Goal: Feedback & Contribution: Contribute content

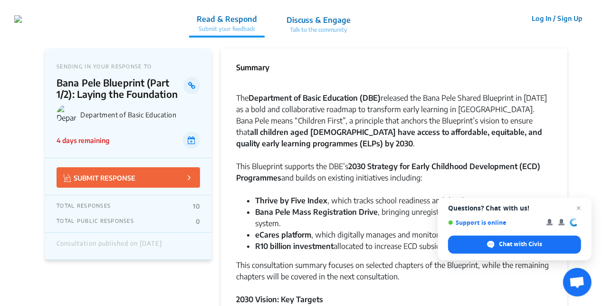
click at [581, 210] on span "Close chat" at bounding box center [578, 207] width 11 height 11
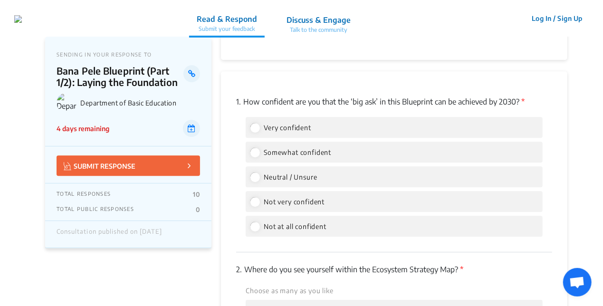
scroll to position [1322, 0]
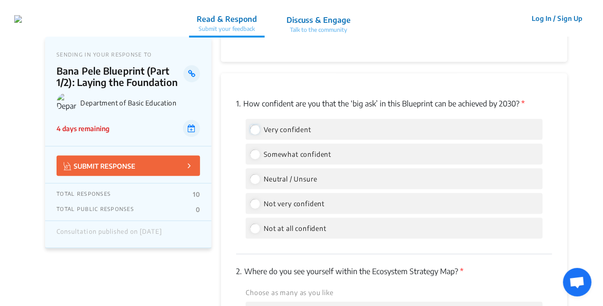
click at [259, 125] on input "Very confident" at bounding box center [254, 129] width 9 height 9
radio input "true"
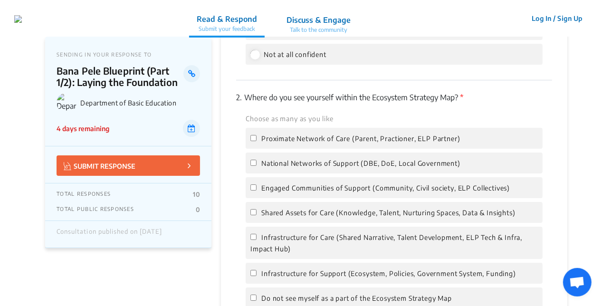
scroll to position [1495, 0]
click at [252, 160] on input "National Networks of Support (DBE, DoE, Local Government)" at bounding box center [253, 163] width 6 height 6
checkbox input "true"
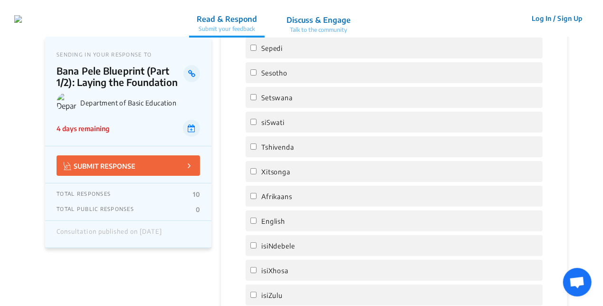
scroll to position [1830, 0]
click at [252, 291] on input "isiZulu" at bounding box center [253, 294] width 6 height 6
checkbox input "true"
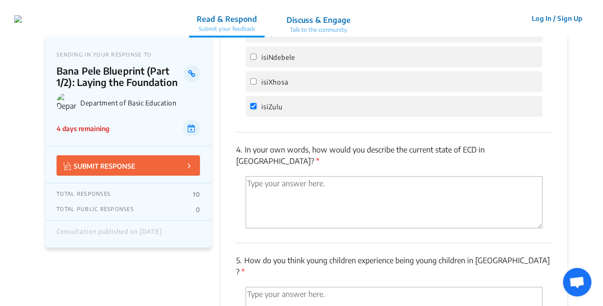
scroll to position [2020, 0]
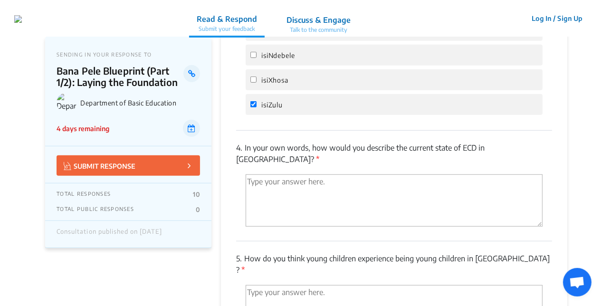
click at [487, 174] on textarea "'Type your answer here.' | translate" at bounding box center [394, 200] width 297 height 52
click at [518, 94] on div "isiZulu" at bounding box center [394, 104] width 297 height 21
click at [329, 174] on textarea "'Type your answer here.' | translate" at bounding box center [394, 200] width 297 height 52
click at [489, 174] on textarea "The sector has a huge policy practice gap and struglles heavily on varia" at bounding box center [394, 200] width 297 height 52
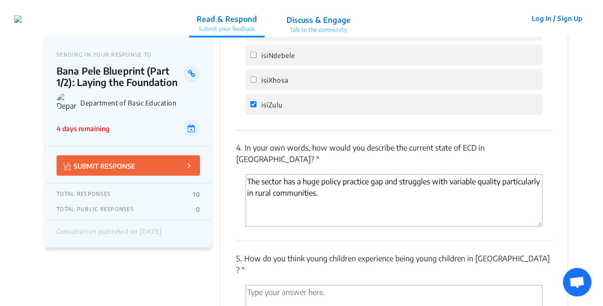
type textarea "The sector has a huge policy practice gap and struggles with variable quality p…"
click at [358, 285] on textarea "'Type your answer here.' | translate" at bounding box center [394, 311] width 297 height 52
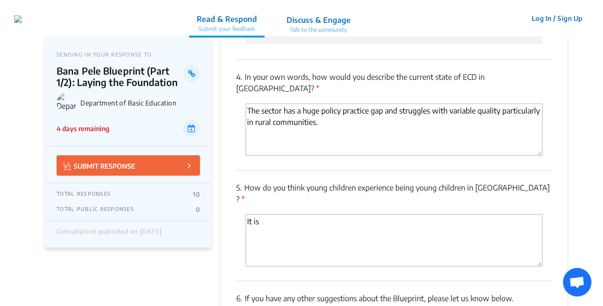
scroll to position [2101, 0]
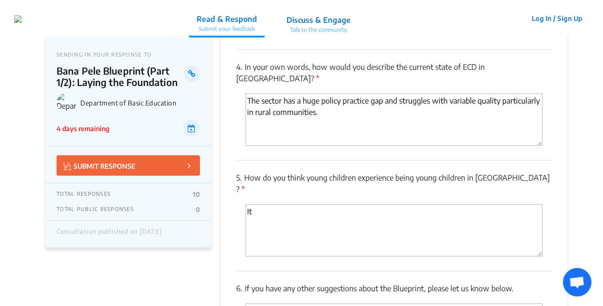
type textarea "I"
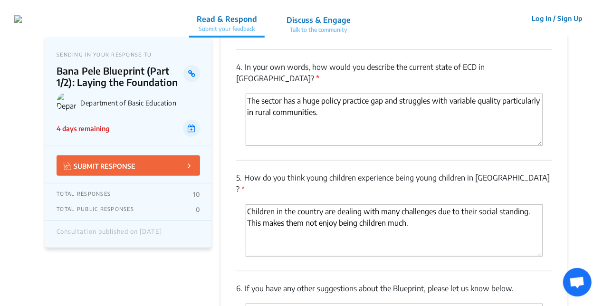
click at [318, 204] on textarea "Children in the country are dealing with many challenges due to their social st…" at bounding box center [394, 230] width 297 height 52
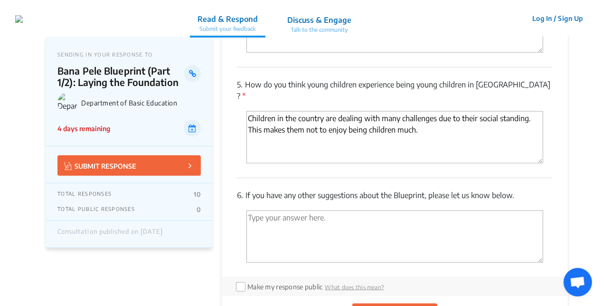
scroll to position [2198, 0]
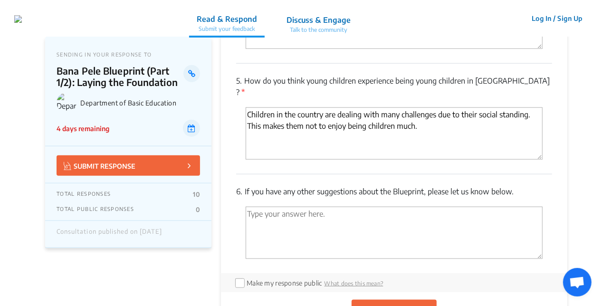
type textarea "Children in the country are dealing with many challenges due to their social st…"
click at [461, 207] on textarea "'Type your answer here.' | translate" at bounding box center [394, 233] width 297 height 52
type textarea "n"
type textarea "Nil"
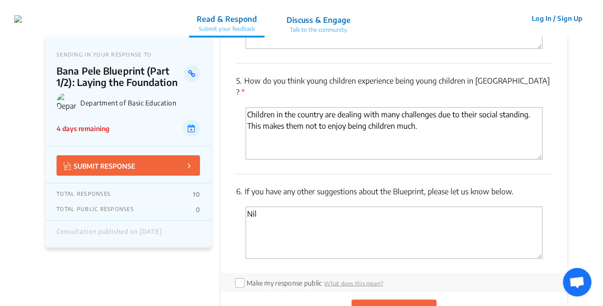
click at [375, 305] on p "SUBMIT RESPONSE" at bounding box center [390, 310] width 62 height 10
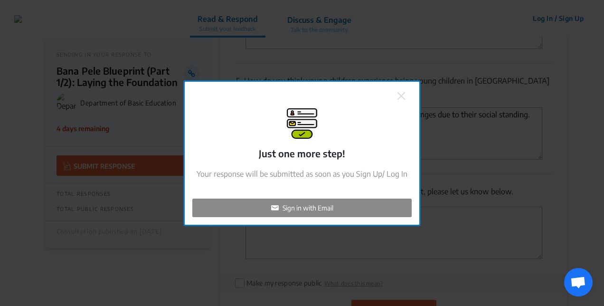
checkbox input "false"
click at [301, 207] on p "Sign in with Email" at bounding box center [308, 208] width 51 height 10
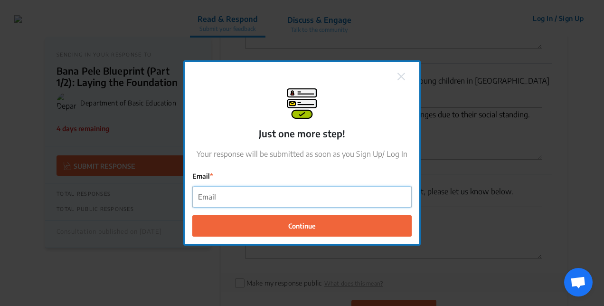
click at [289, 198] on input "Email" at bounding box center [302, 196] width 219 height 21
type input "[EMAIL_ADDRESS][DOMAIN_NAME]"
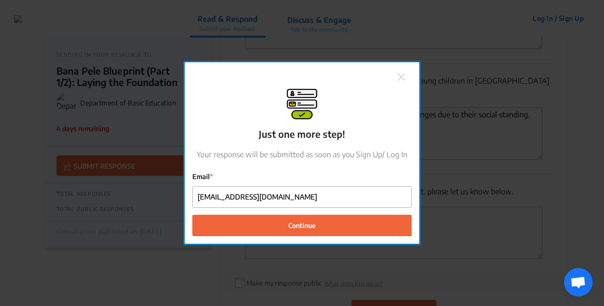
click at [296, 225] on span "Continue" at bounding box center [302, 225] width 28 height 10
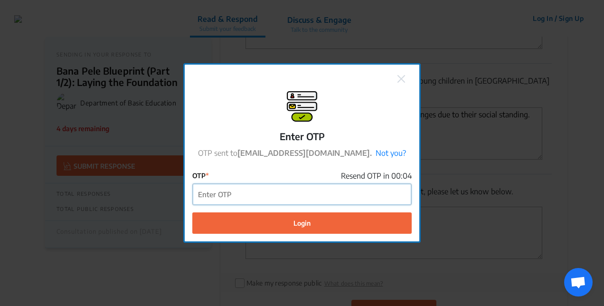
click at [308, 196] on input "OTP" at bounding box center [302, 194] width 219 height 21
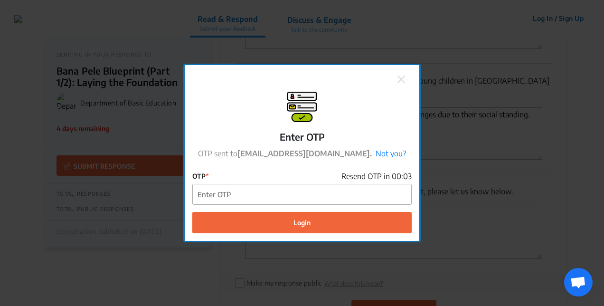
click at [376, 153] on link "Not you?" at bounding box center [391, 154] width 30 height 10
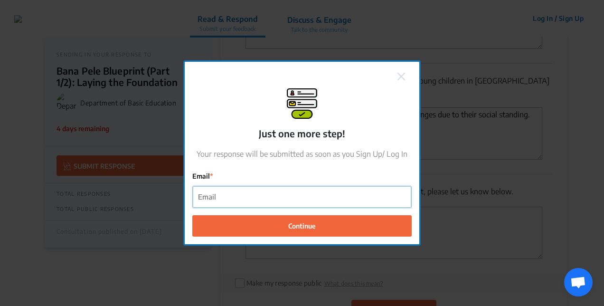
click at [295, 193] on input "Email" at bounding box center [302, 196] width 219 height 21
drag, startPoint x: 321, startPoint y: 201, endPoint x: 290, endPoint y: 233, distance: 44.3
click at [290, 233] on form "Email nozip Continue" at bounding box center [301, 204] width 219 height 66
type input "[EMAIL_ADDRESS][DOMAIN_NAME]"
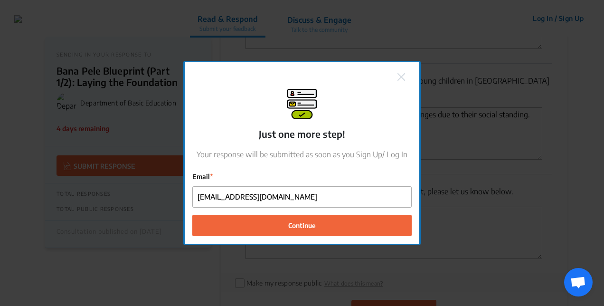
click at [294, 229] on span "Continue" at bounding box center [302, 225] width 28 height 10
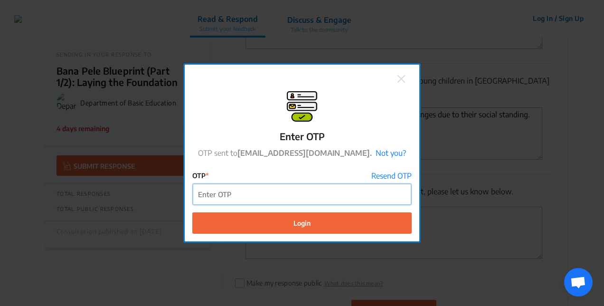
click at [358, 194] on input "OTP" at bounding box center [302, 194] width 219 height 21
type input "669583"
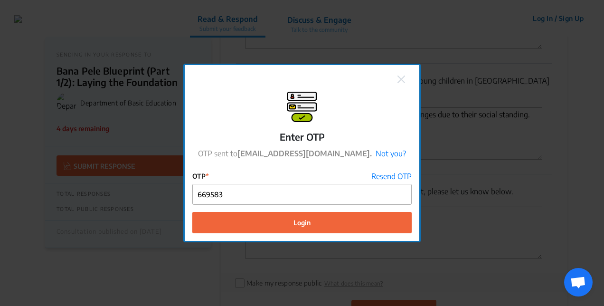
click at [349, 221] on button "Login" at bounding box center [301, 222] width 219 height 21
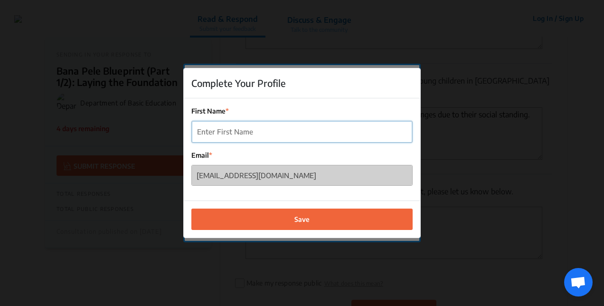
click at [313, 135] on input "First Name" at bounding box center [302, 131] width 220 height 21
type input "n"
type input "Nozipho"
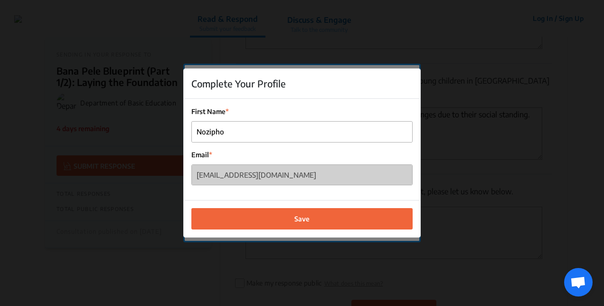
click at [286, 216] on button "Save" at bounding box center [301, 218] width 221 height 21
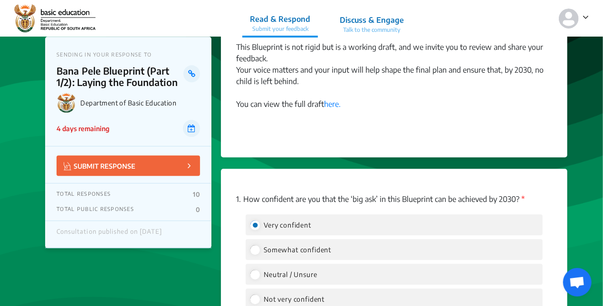
scroll to position [1225, 0]
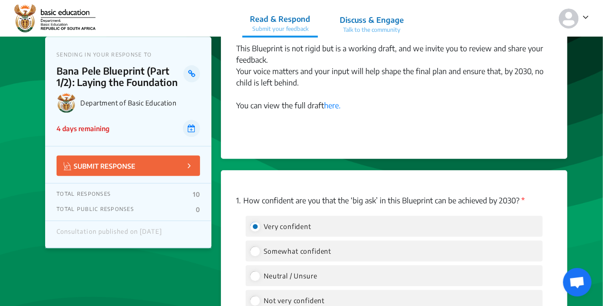
click at [372, 23] on p "Discuss & Engage" at bounding box center [372, 19] width 64 height 11
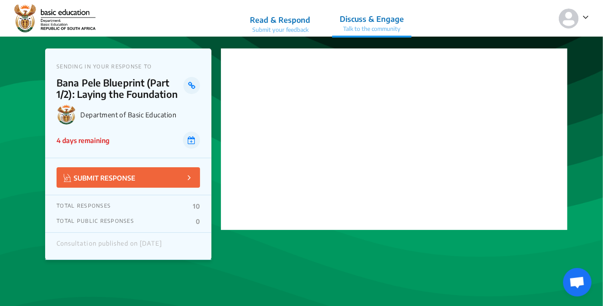
click at [581, 17] on span at bounding box center [584, 16] width 10 height 12
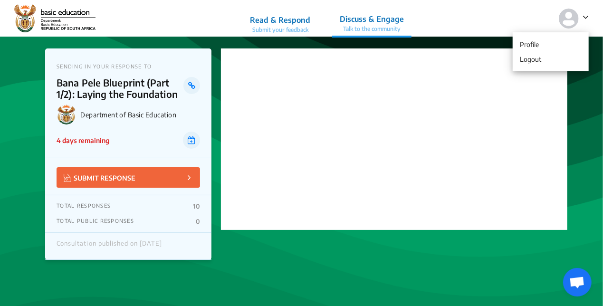
click at [528, 43] on p "Profile" at bounding box center [550, 44] width 67 height 15
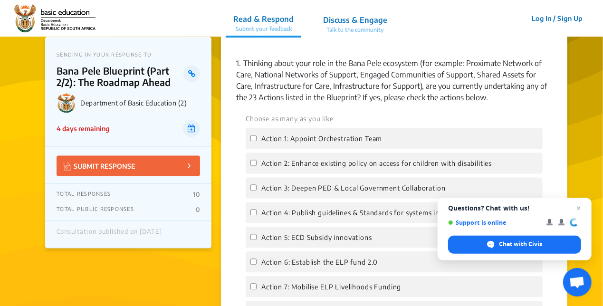
scroll to position [922, 0]
click at [253, 134] on input "Action 1: Appoint Orchestration Team" at bounding box center [253, 137] width 6 height 6
checkbox input "true"
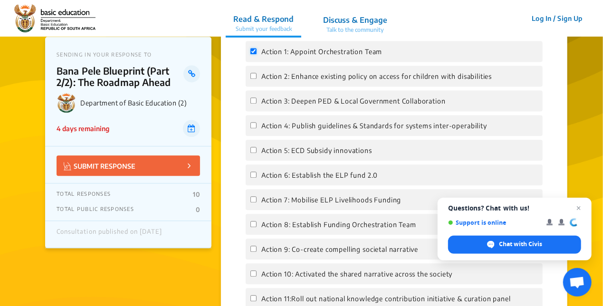
scroll to position [1007, 0]
click at [579, 208] on span "Close chat" at bounding box center [578, 207] width 11 height 11
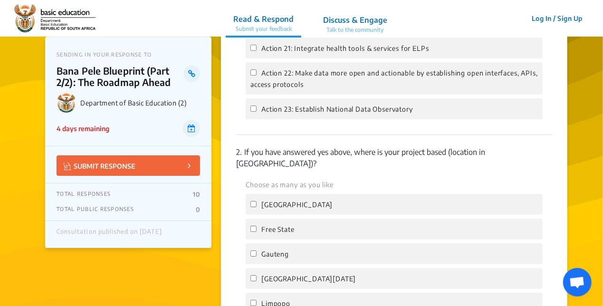
scroll to position [1545, 0]
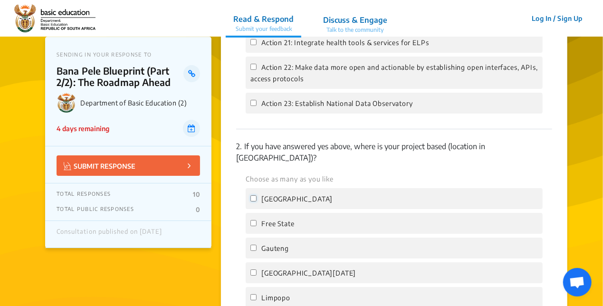
click at [255, 195] on input "Eastern Cape" at bounding box center [253, 198] width 6 height 6
checkbox input "true"
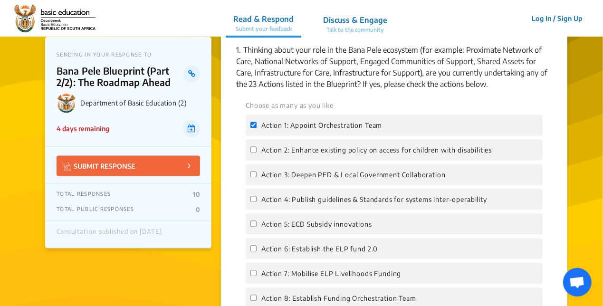
scroll to position [935, 0]
click at [253, 170] on input "Action 3: Deepen PED & Local Government Collaboration" at bounding box center [253, 173] width 6 height 6
checkbox input "true"
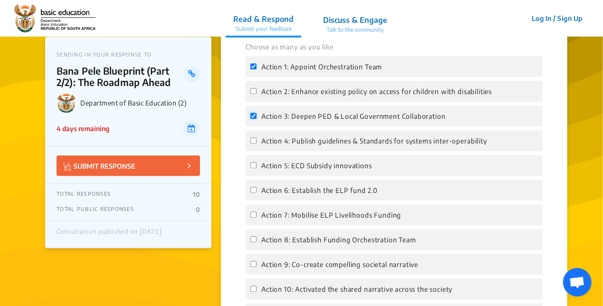
scroll to position [994, 0]
click at [252, 161] on input "Action 5: ECD Subsidy innovations" at bounding box center [253, 164] width 6 height 6
checkbox input "true"
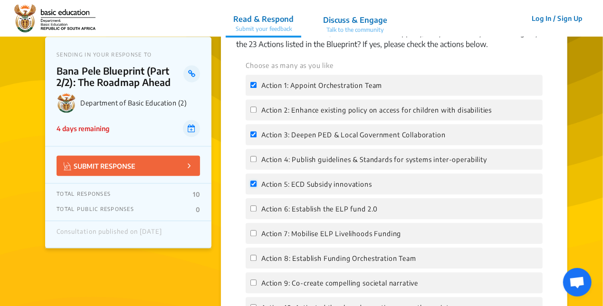
scroll to position [973, 0]
click at [253, 82] on input "Action 1: Appoint Orchestration Team" at bounding box center [253, 85] width 6 height 6
checkbox input "false"
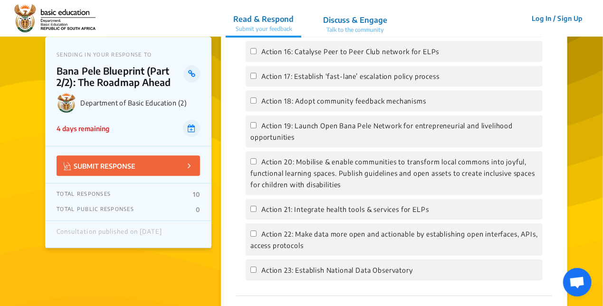
scroll to position [1378, 0]
click at [256, 159] on input "Action 20: Mobilise & enable communities to transform local commons into joyful…" at bounding box center [253, 162] width 6 height 6
checkbox input "true"
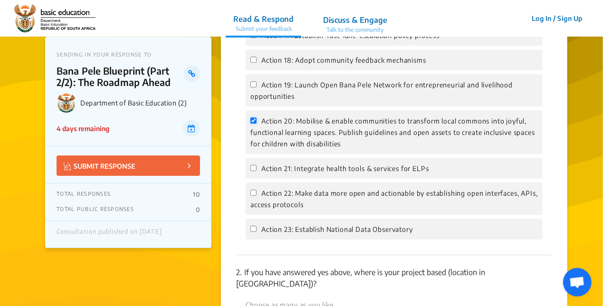
scroll to position [1419, 0]
click at [251, 164] on input "Action 21: Integrate health tools & services for ELPs" at bounding box center [253, 167] width 6 height 6
checkbox input "true"
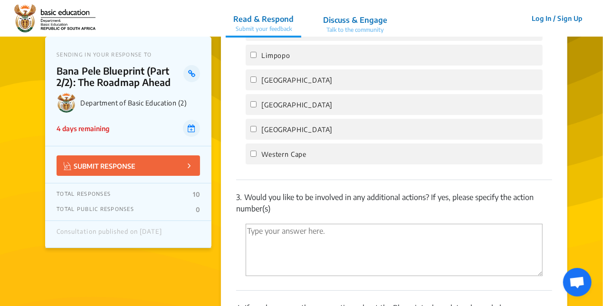
scroll to position [1790, 0]
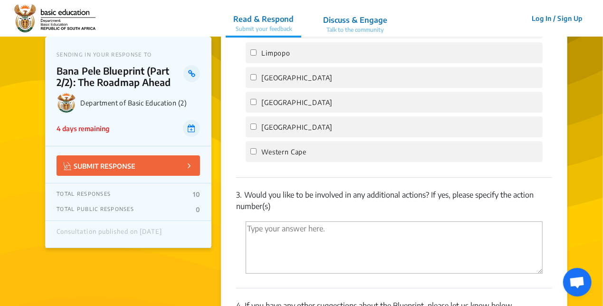
click at [464, 221] on textarea "'Type your answer here.' | translate" at bounding box center [394, 247] width 297 height 52
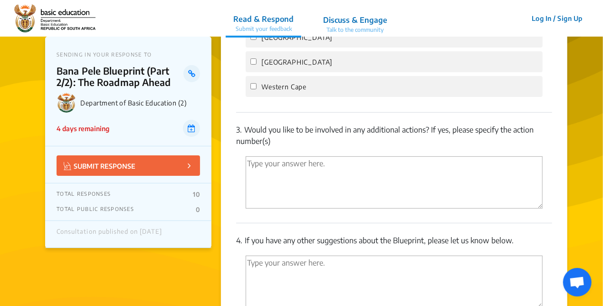
scroll to position [1856, 0]
click at [483, 155] on textarea "'Type your answer here.' | translate" at bounding box center [394, 181] width 297 height 52
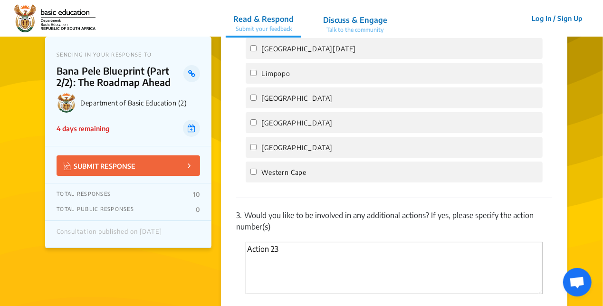
scroll to position [1773, 0]
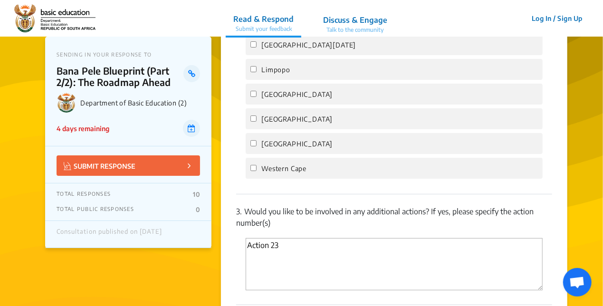
click at [268, 238] on textarea "Action 23" at bounding box center [394, 264] width 297 height 52
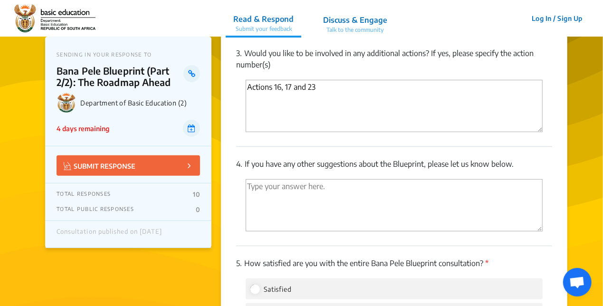
scroll to position [1937, 0]
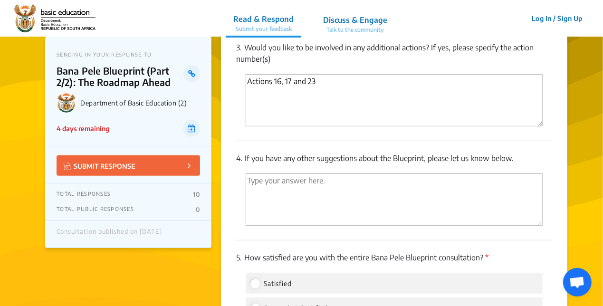
type textarea "Actions 16, 17 and 23"
click at [455, 173] on textarea "'Type your answer here.' | translate" at bounding box center [394, 199] width 297 height 52
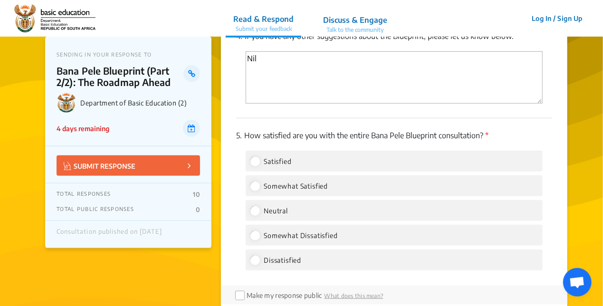
scroll to position [2059, 0]
type textarea "Nil"
click at [256, 157] on input "Satisfied" at bounding box center [254, 161] width 9 height 9
radio input "true"
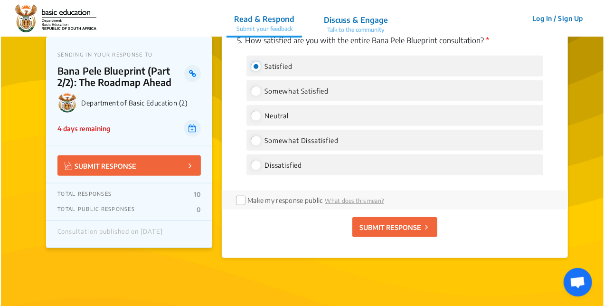
scroll to position [2155, 0]
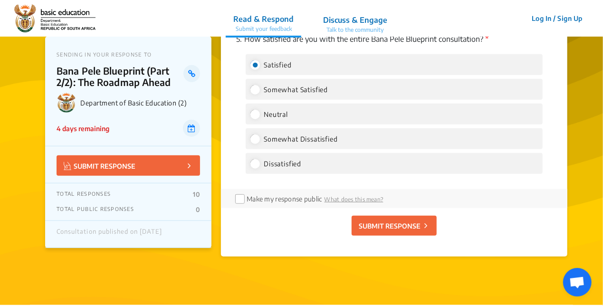
click at [413, 216] on button "SUBMIT RESPONSE" at bounding box center [394, 226] width 85 height 20
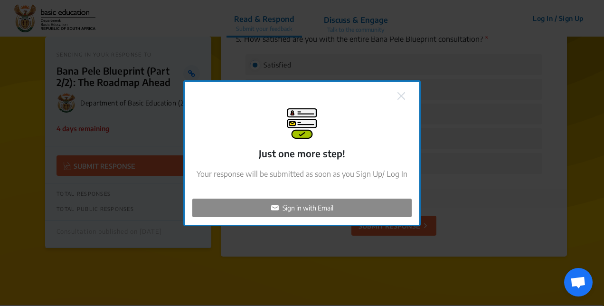
checkbox input "false"
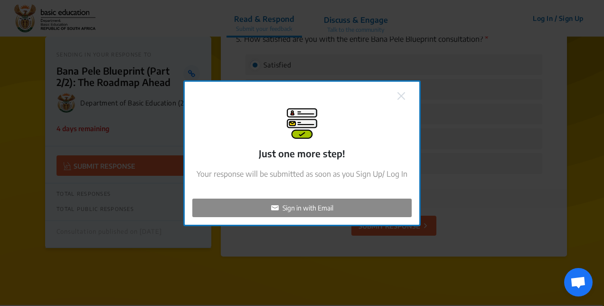
click at [382, 211] on div "Sign in with Email" at bounding box center [301, 208] width 219 height 19
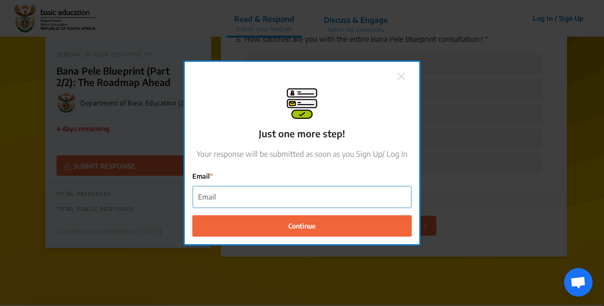
click at [219, 200] on input "Email" at bounding box center [302, 196] width 219 height 21
type input "[EMAIL_ADDRESS][DOMAIN_NAME]"
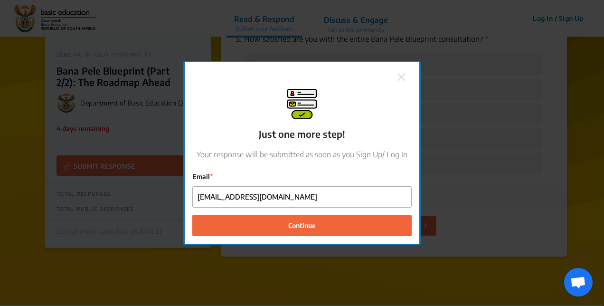
click at [364, 229] on button "Continue" at bounding box center [301, 225] width 219 height 21
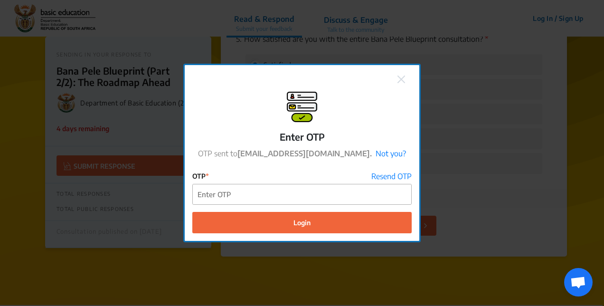
click at [397, 178] on link "Resend OTP" at bounding box center [391, 176] width 40 height 11
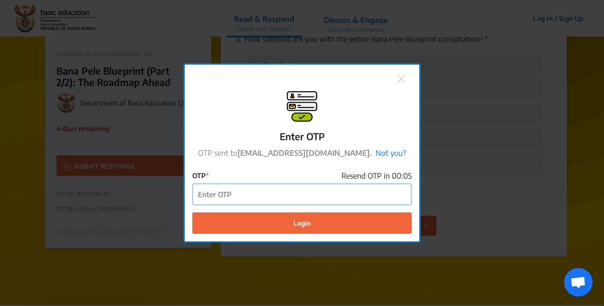
click at [380, 195] on input "OTP" at bounding box center [302, 194] width 219 height 21
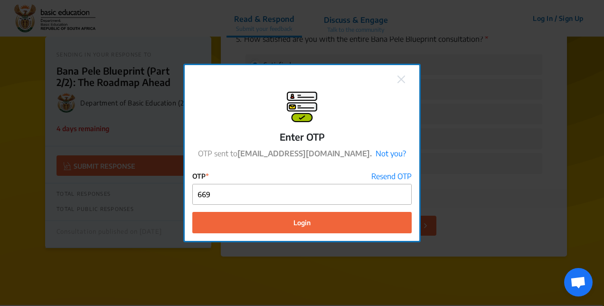
click at [402, 177] on link "Resend OTP" at bounding box center [391, 176] width 40 height 11
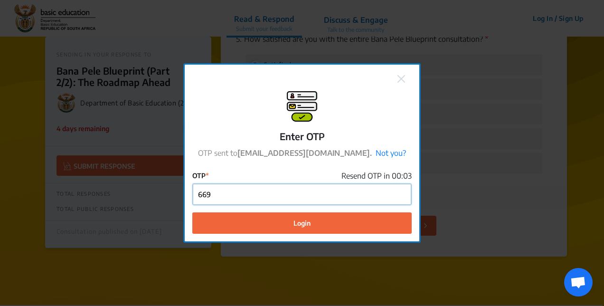
click at [317, 197] on input "669" at bounding box center [302, 194] width 219 height 21
type input "669583"
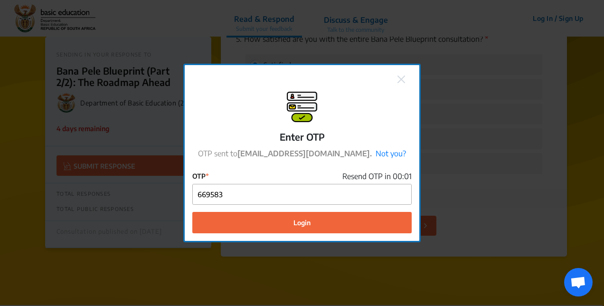
click at [339, 219] on button "Login" at bounding box center [301, 222] width 219 height 21
